Goal: Task Accomplishment & Management: Manage account settings

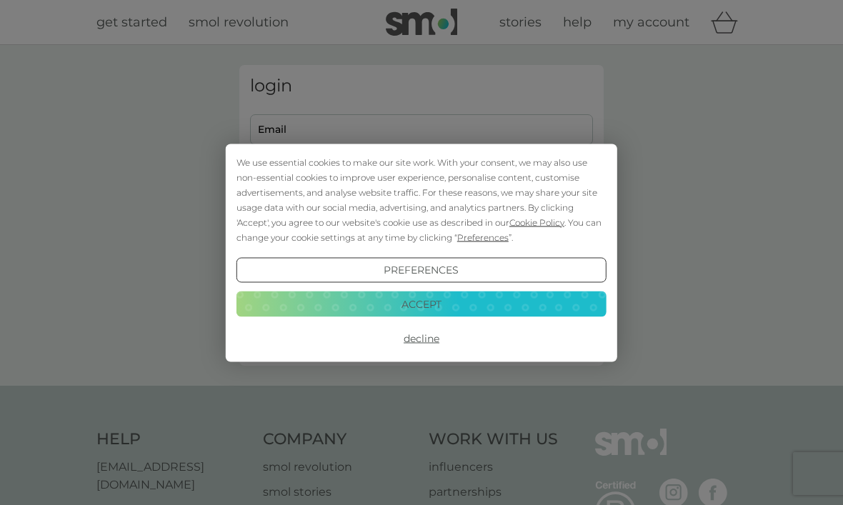
click at [440, 306] on button "Accept" at bounding box center [421, 304] width 370 height 26
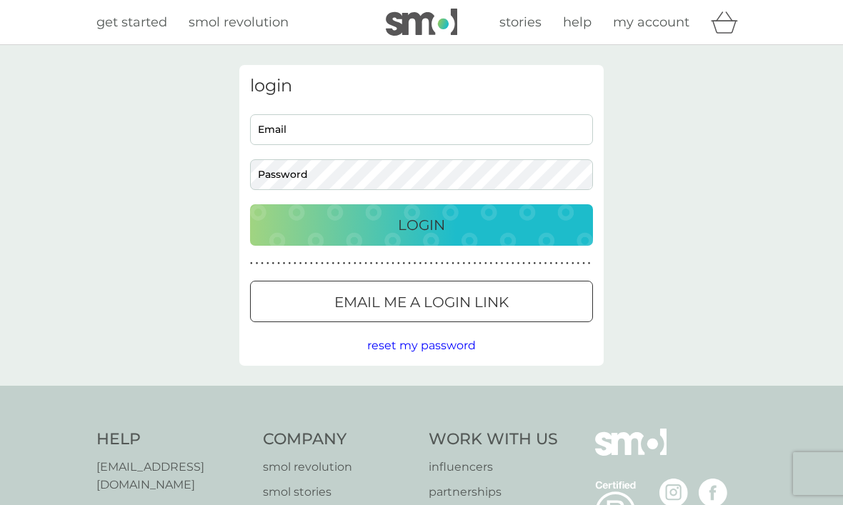
click at [351, 129] on input "Email" at bounding box center [421, 129] width 343 height 31
type input "robcmstephens@googlemail.com"
click at [421, 224] on button "Login" at bounding box center [421, 224] width 343 height 41
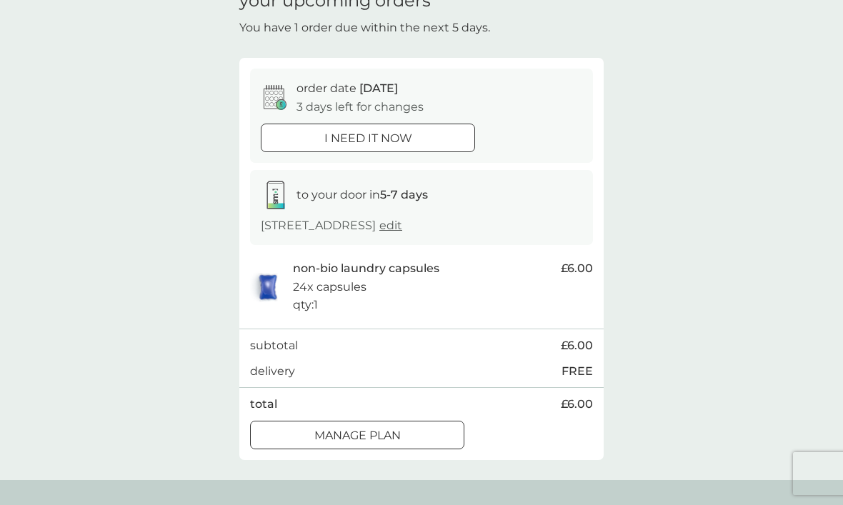
scroll to position [83, 0]
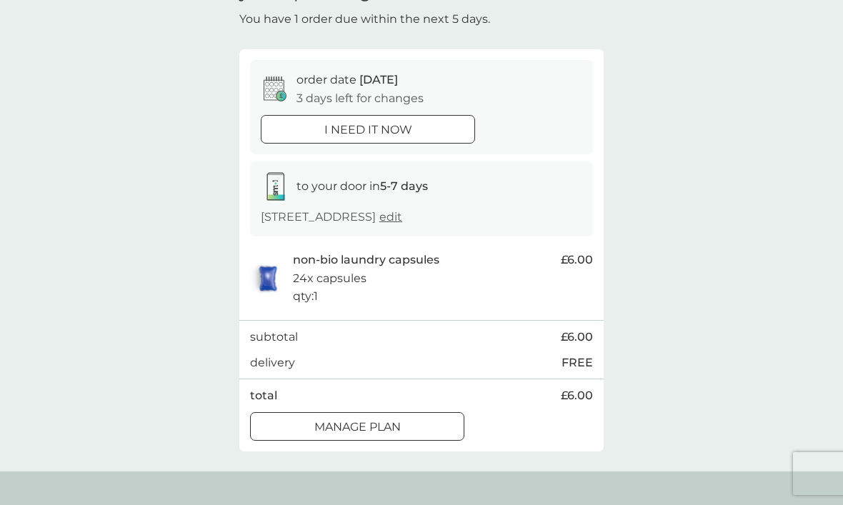
click at [398, 426] on p "Manage plan" at bounding box center [357, 427] width 86 height 19
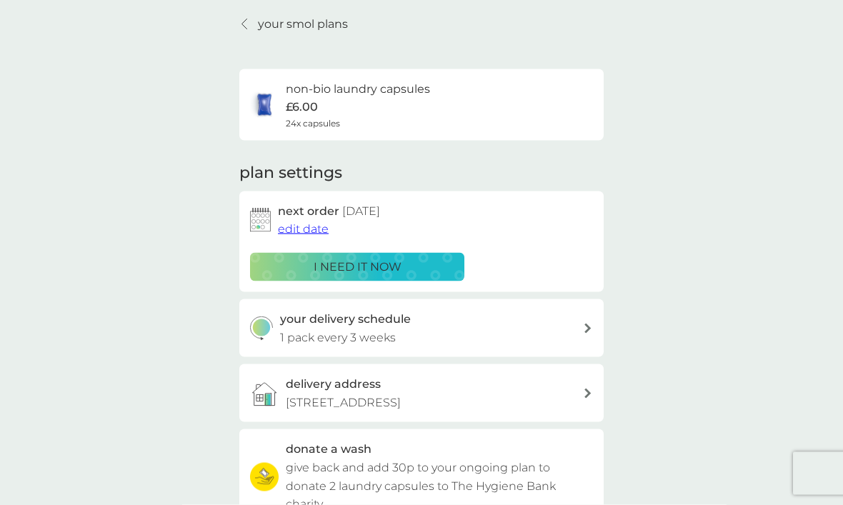
scroll to position [135, 0]
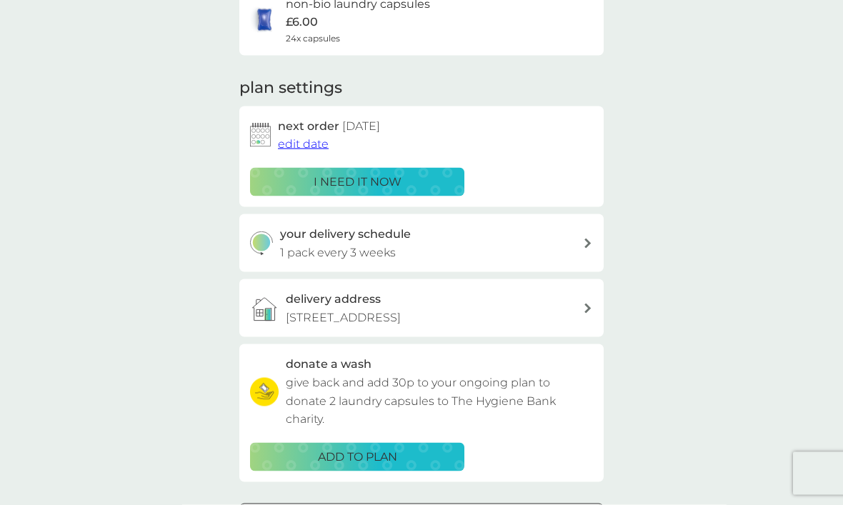
click at [306, 142] on span "edit date" at bounding box center [303, 144] width 51 height 14
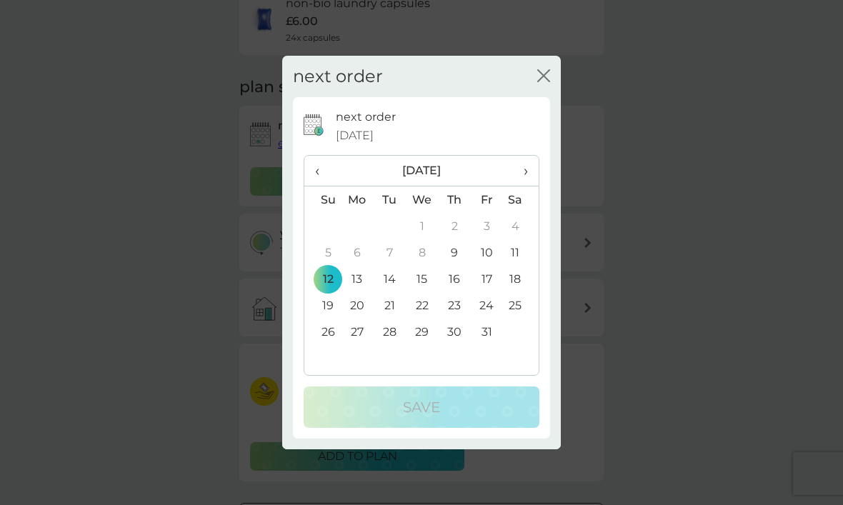
click at [332, 319] on td "19" at bounding box center [322, 305] width 36 height 26
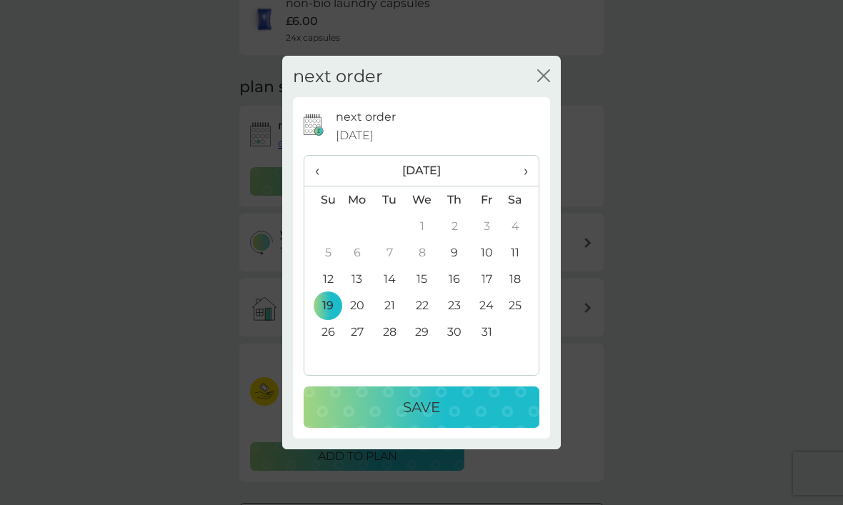
click at [433, 418] on button "Save" at bounding box center [422, 406] width 236 height 41
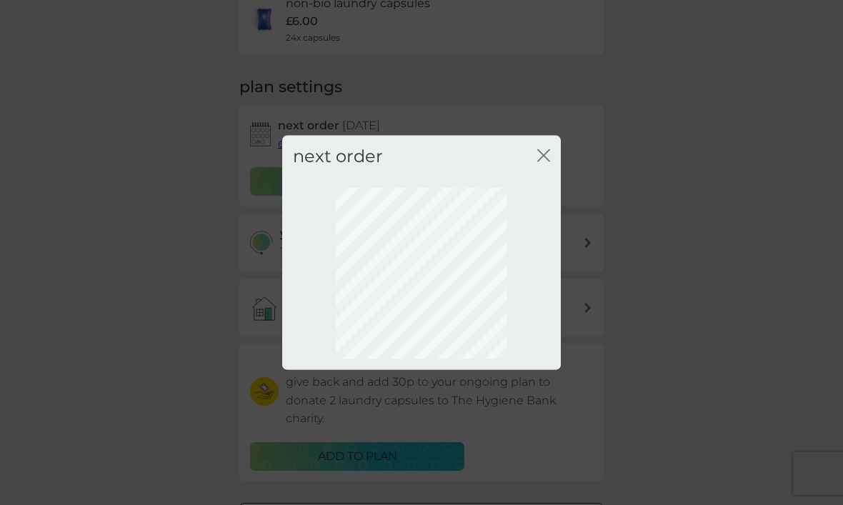
scroll to position [45, 0]
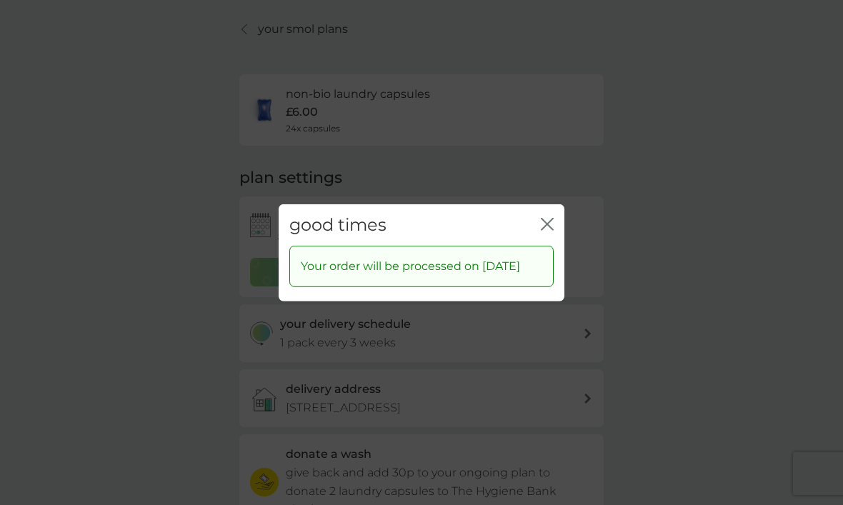
click at [543, 232] on button "close" at bounding box center [547, 224] width 13 height 15
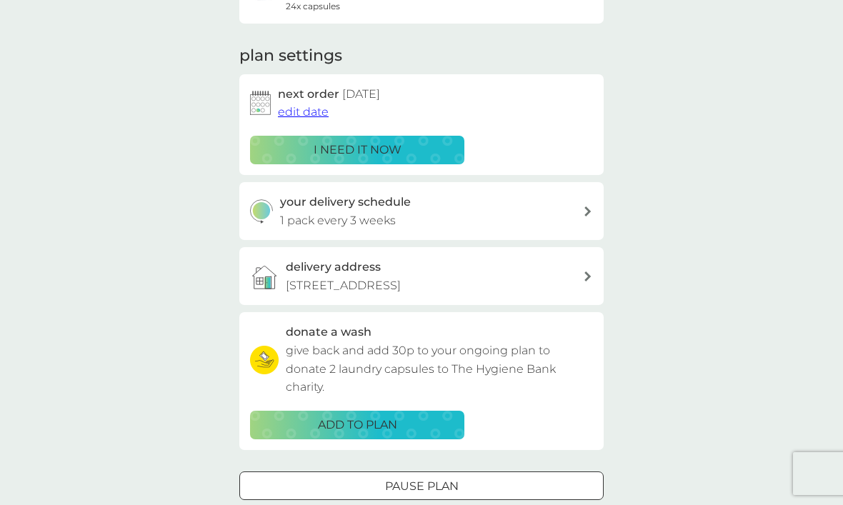
scroll to position [0, 0]
